Goal: Task Accomplishment & Management: Manage account settings

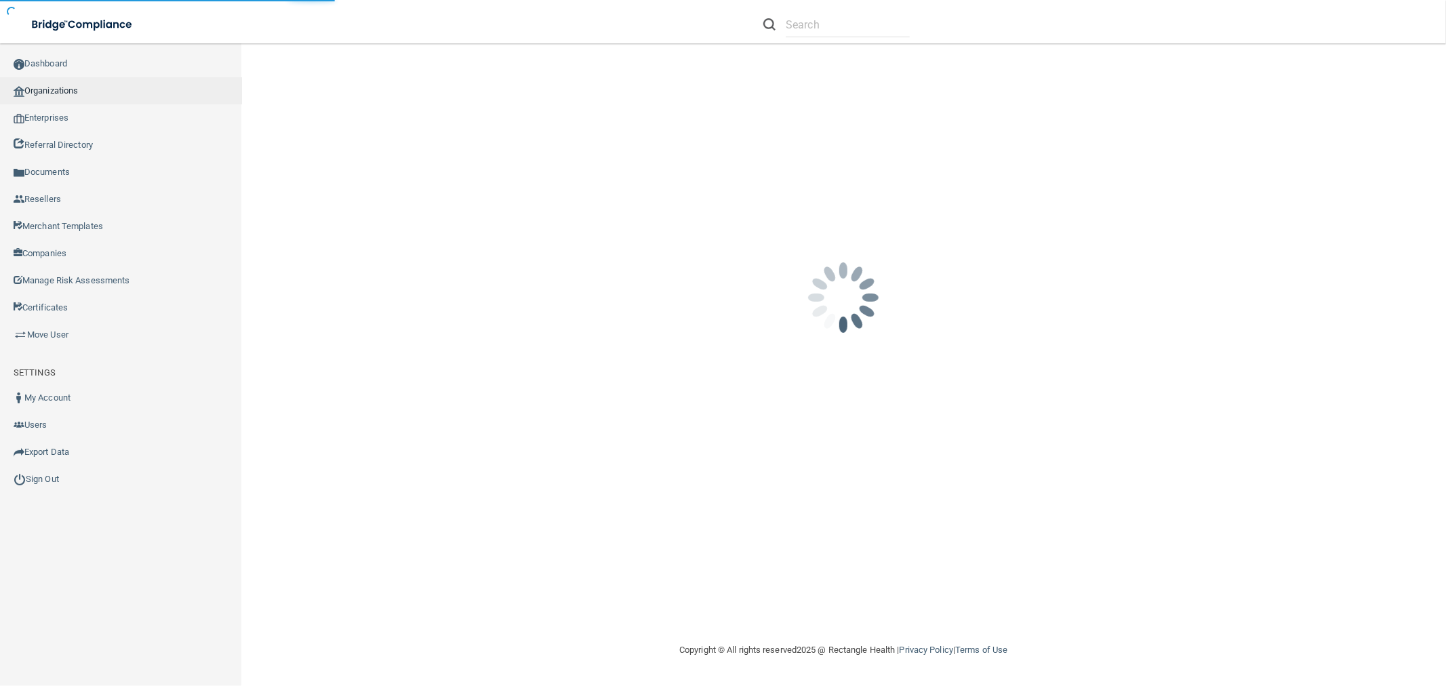
click at [183, 80] on link "Organizations" at bounding box center [121, 90] width 242 height 27
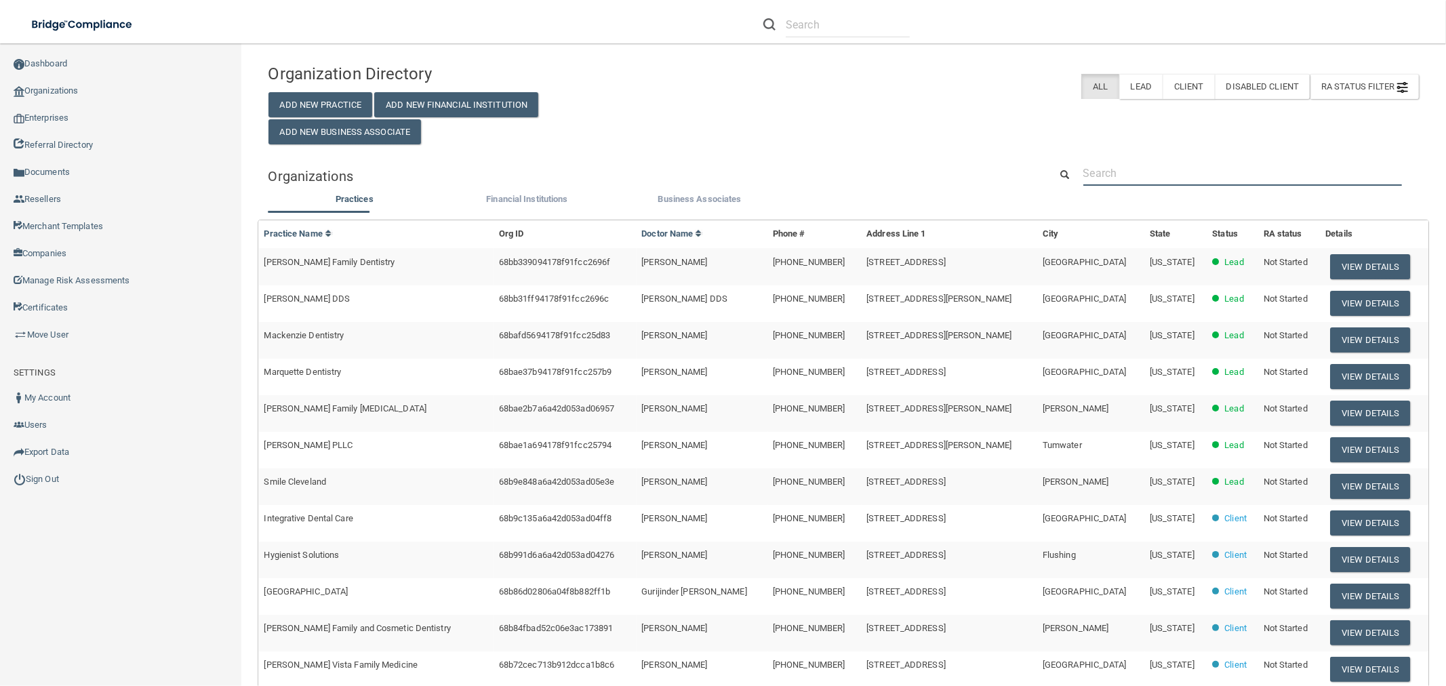
click at [1222, 178] on input "text" at bounding box center [1242, 173] width 319 height 25
paste input "914) 764-3540"
type input "914) 764-3540"
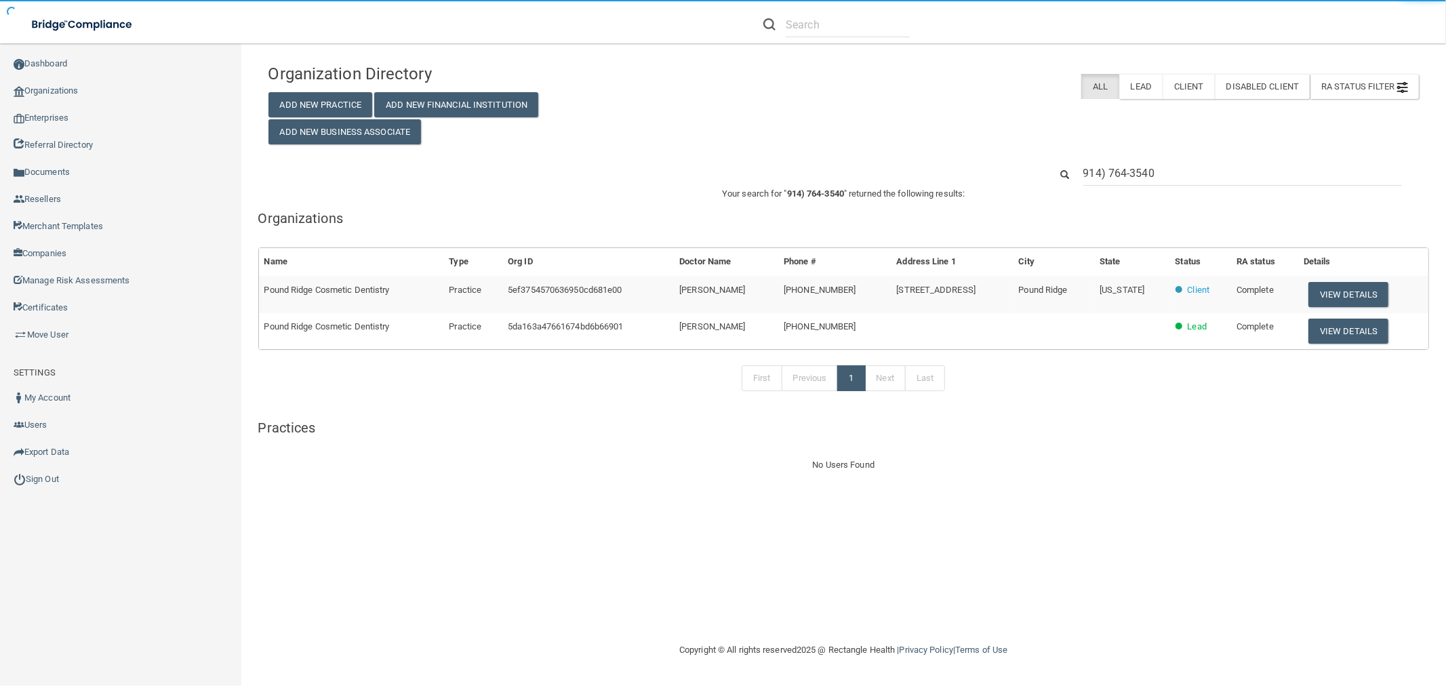
click at [1349, 292] on button "View Details" at bounding box center [1348, 294] width 80 height 25
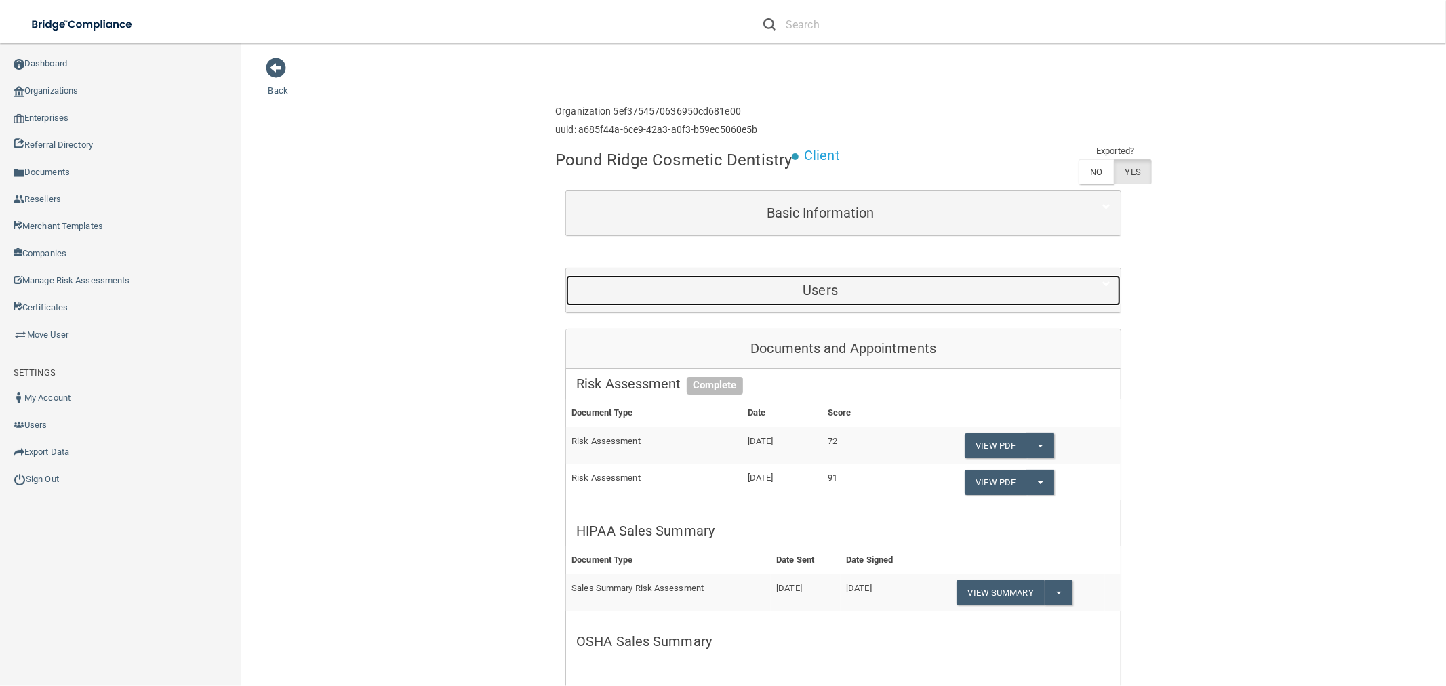
click at [814, 283] on h5 "Users" at bounding box center [820, 290] width 488 height 15
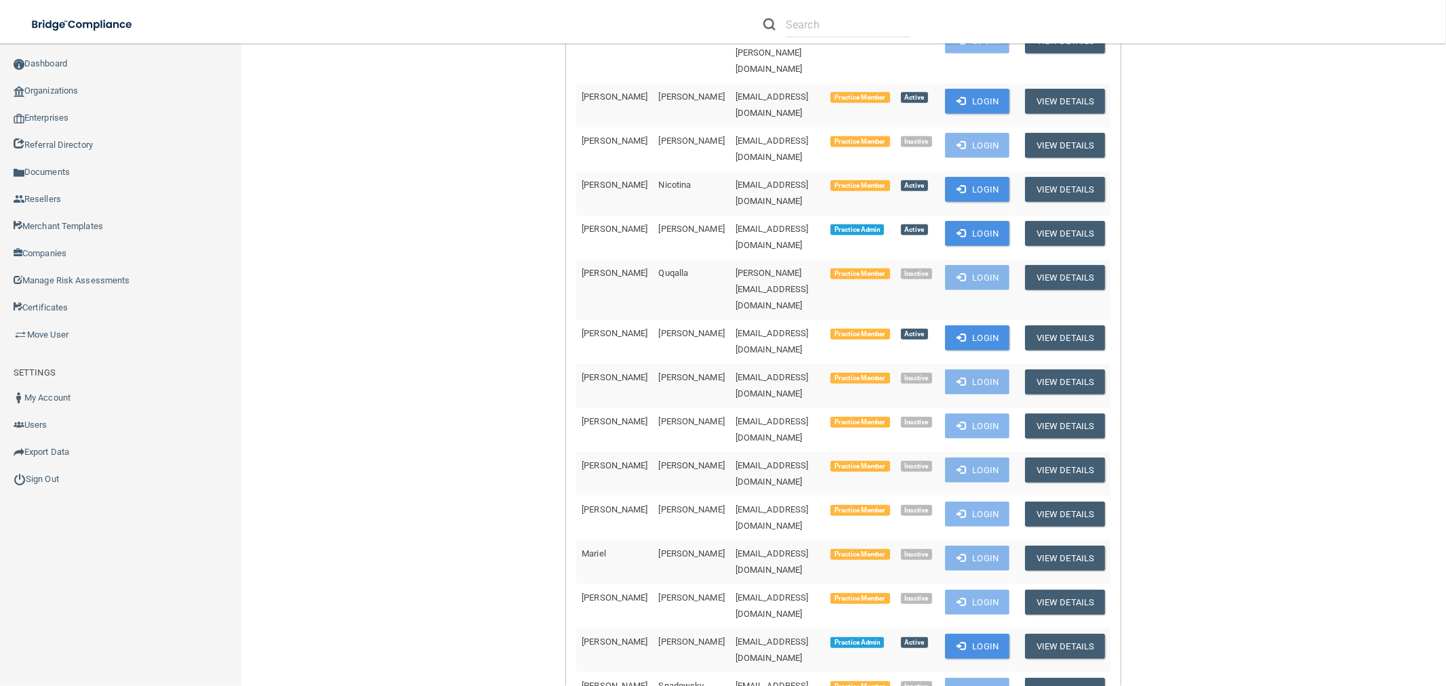
scroll to position [753, 0]
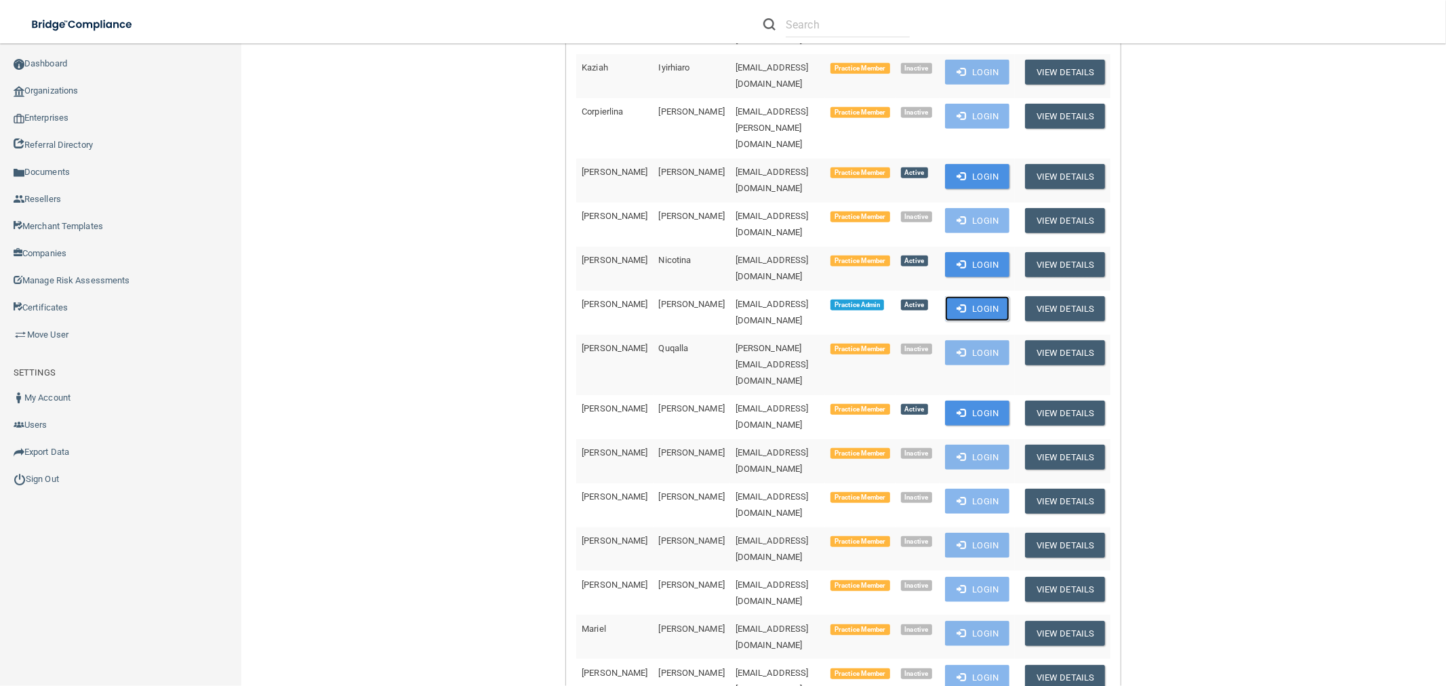
click at [966, 296] on button "Login" at bounding box center [977, 308] width 64 height 25
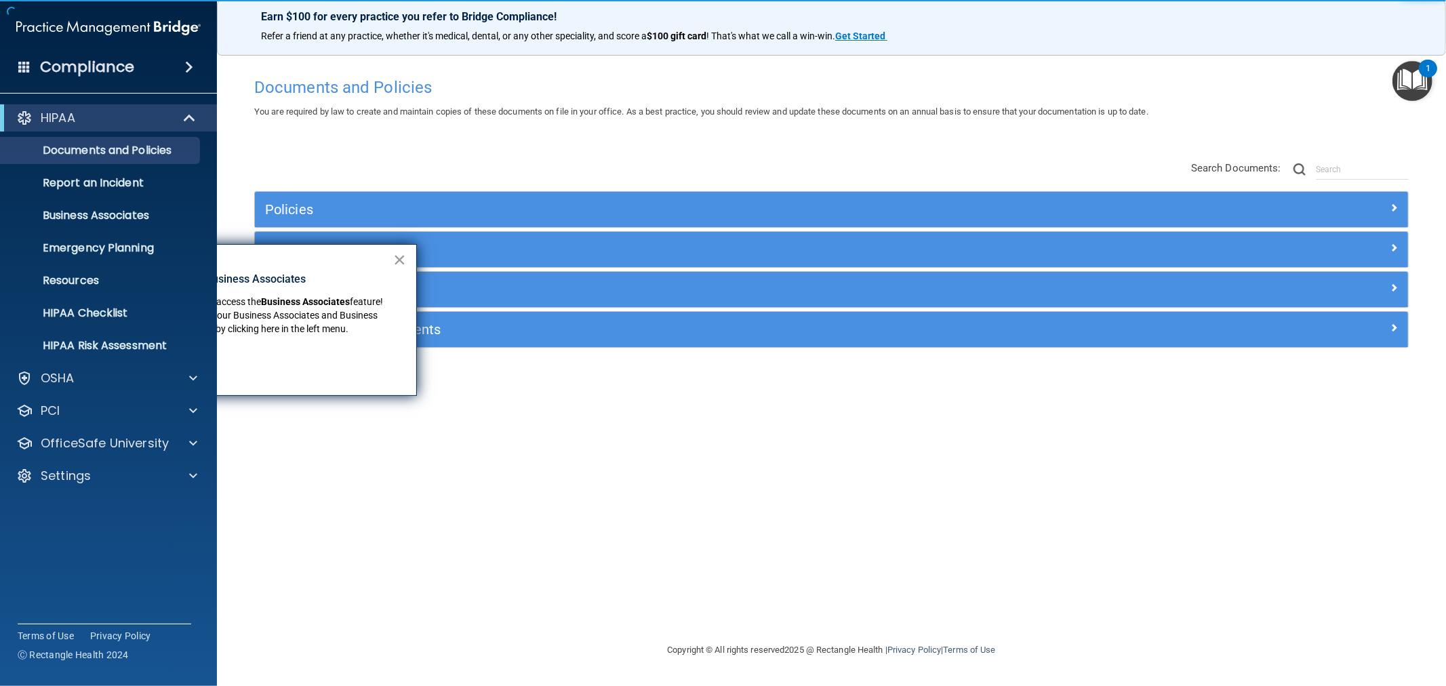
click at [401, 260] on button "×" at bounding box center [399, 260] width 13 height 22
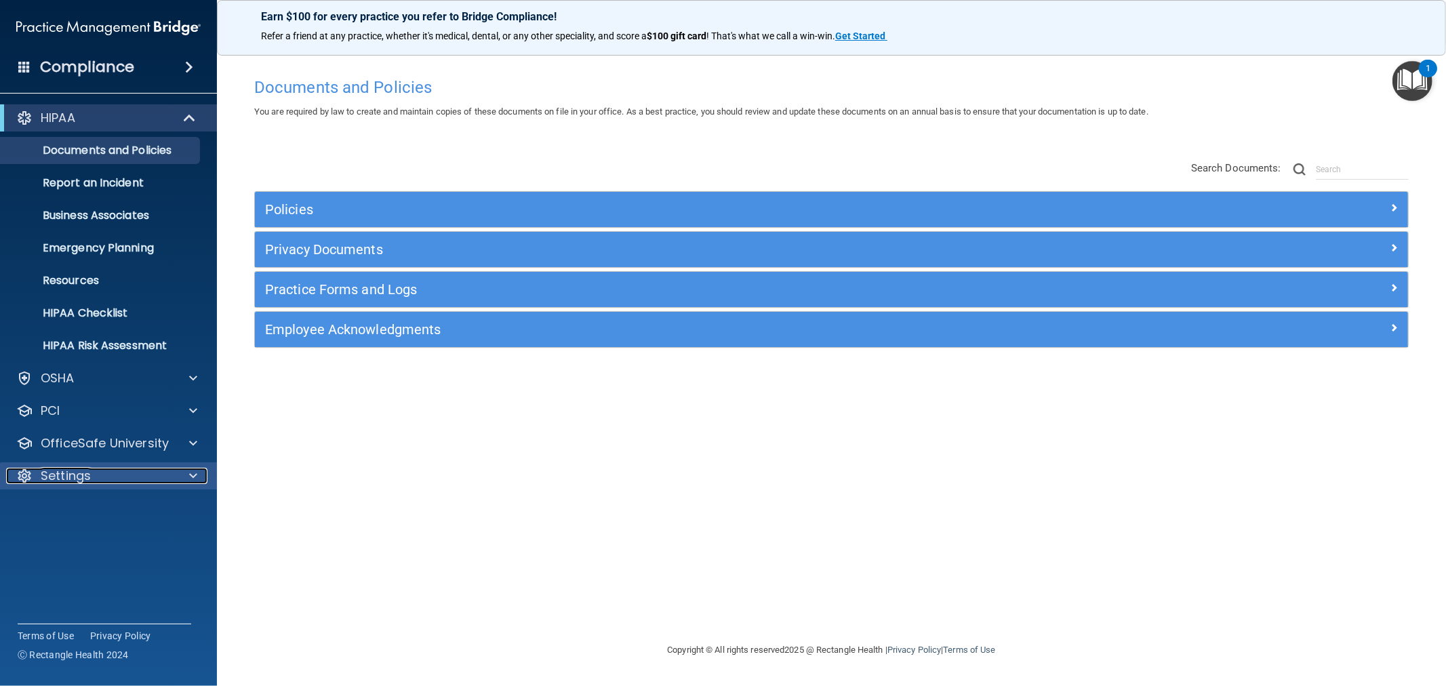
click at [68, 475] on p "Settings" at bounding box center [66, 476] width 50 height 16
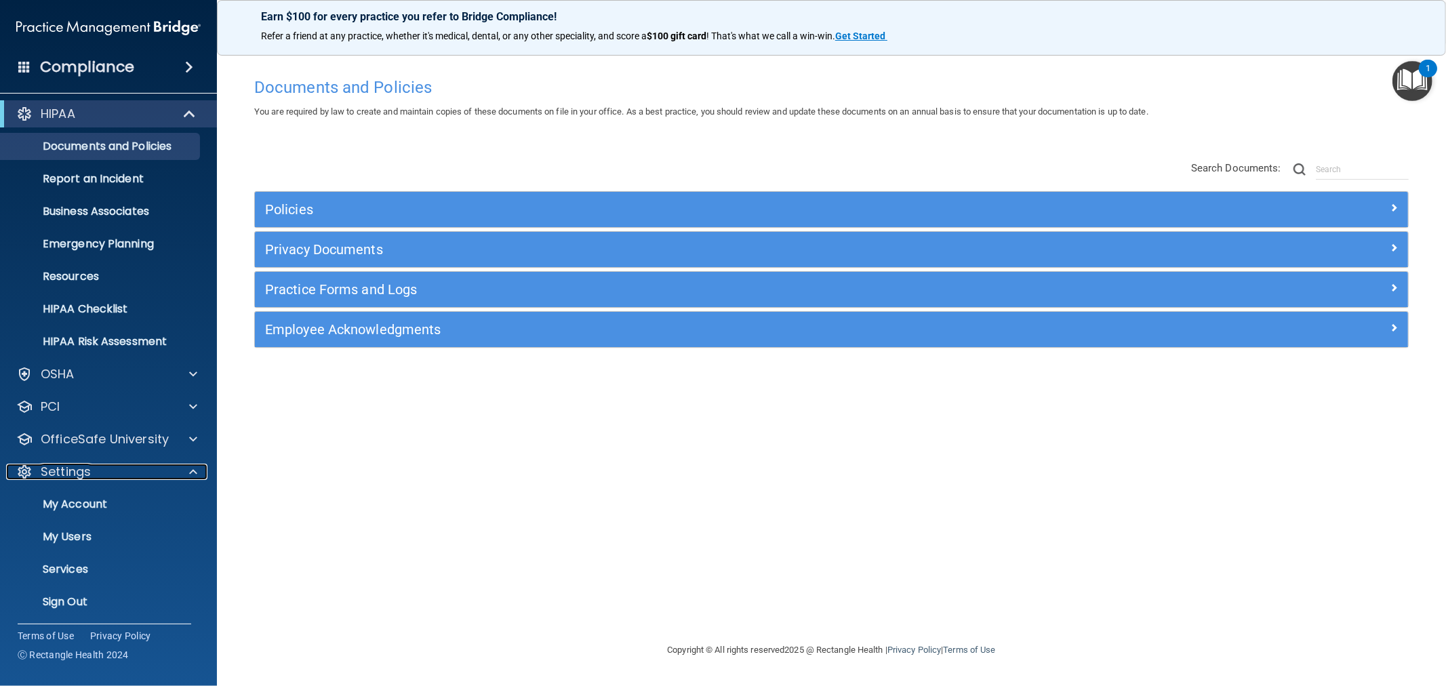
scroll to position [5, 0]
click at [71, 597] on p "Sign Out" at bounding box center [101, 601] width 185 height 14
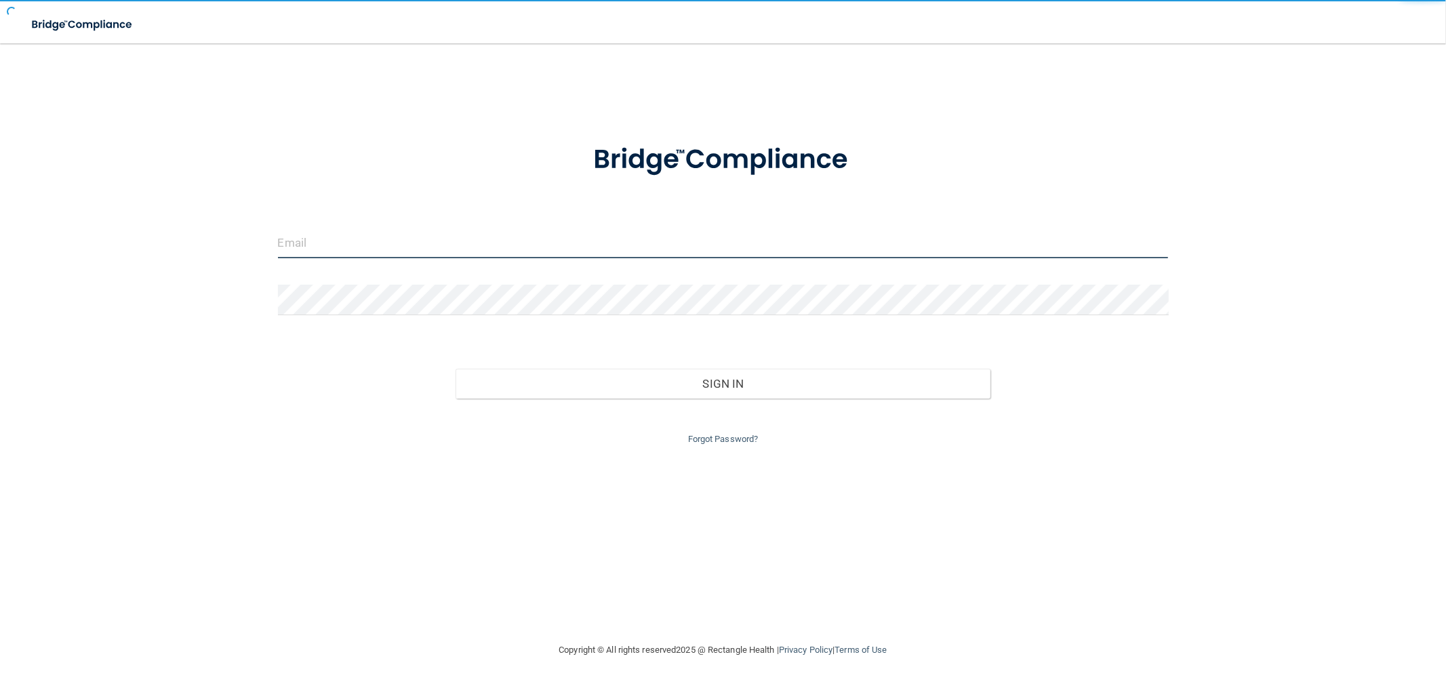
type input "[EMAIL_ADDRESS][DOMAIN_NAME]"
